Goal: Navigation & Orientation: Find specific page/section

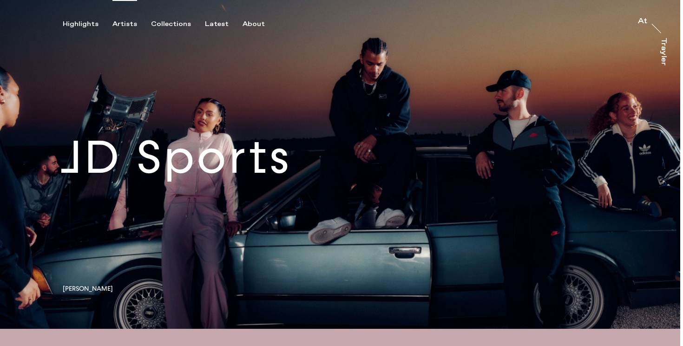
click at [129, 24] on div "Artists" at bounding box center [124, 24] width 25 height 8
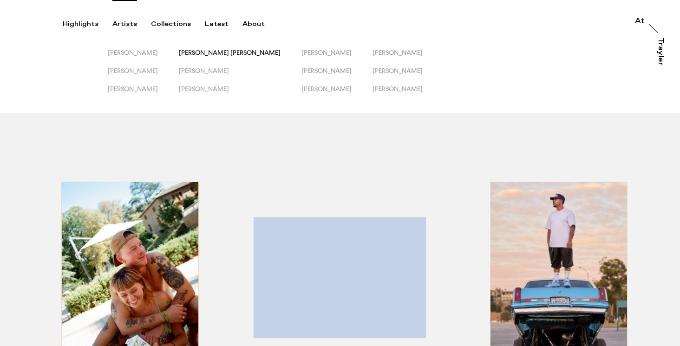
click at [211, 54] on span "[PERSON_NAME] [PERSON_NAME]" at bounding box center [230, 52] width 102 height 7
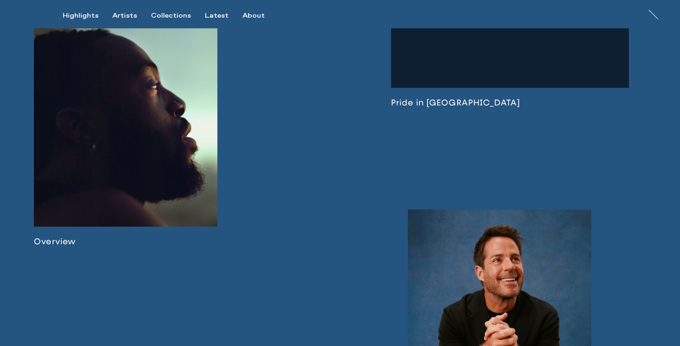
scroll to position [565, 0]
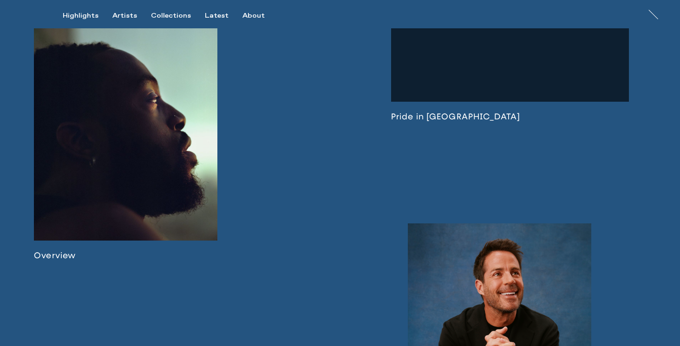
click at [167, 176] on link at bounding box center [125, 135] width 183 height 251
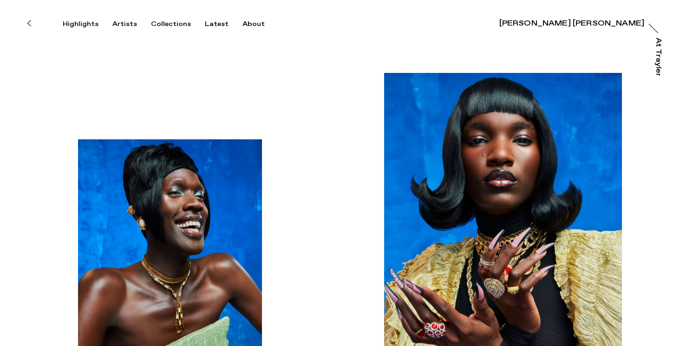
click at [31, 22] on button at bounding box center [29, 23] width 20 height 20
